Goal: Task Accomplishment & Management: Manage account settings

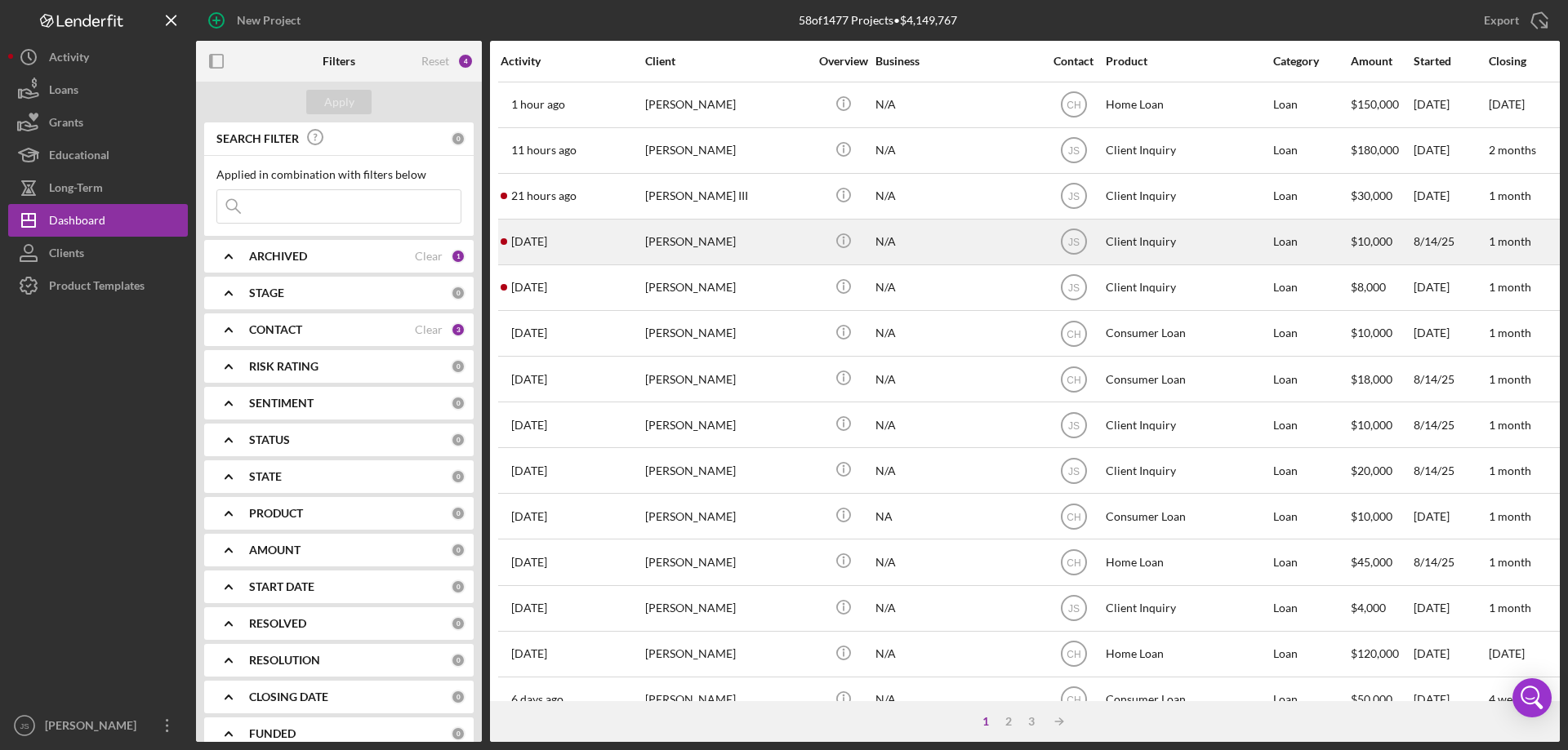
click at [772, 250] on div "[PERSON_NAME]" at bounding box center [727, 242] width 163 height 43
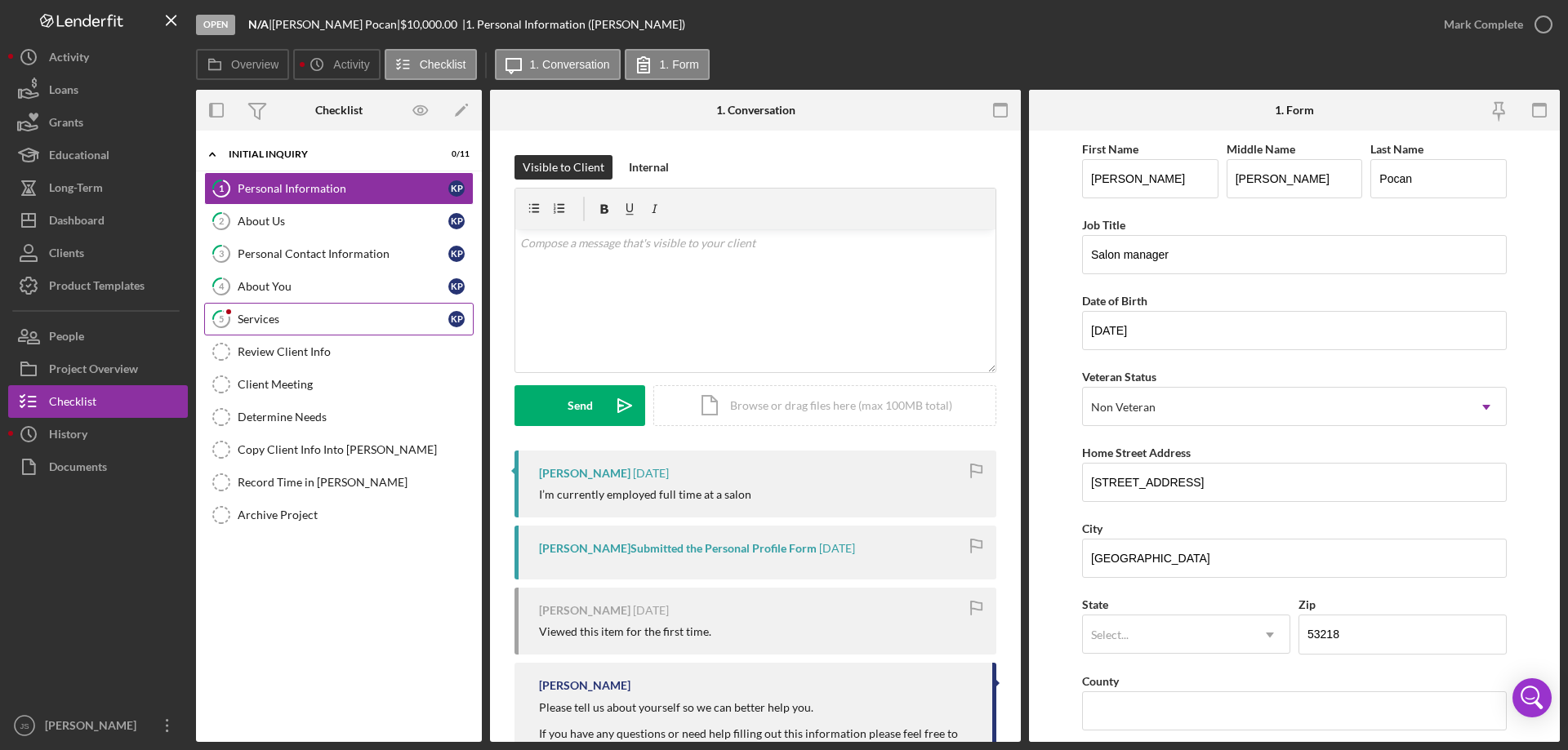
click at [288, 318] on div "Services" at bounding box center [343, 319] width 211 height 13
